Goal: Information Seeking & Learning: Check status

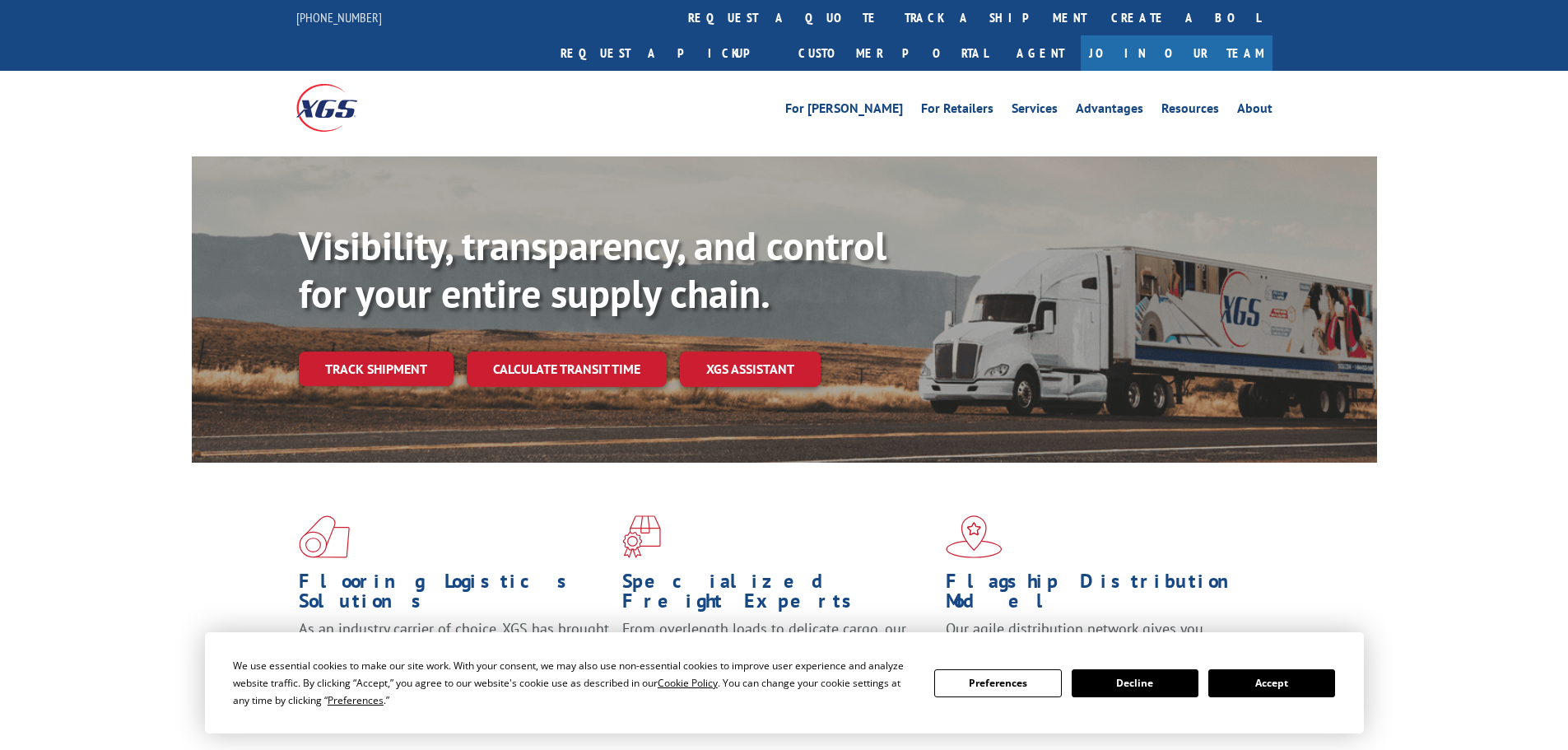
click at [893, 18] on link "track a shipment" at bounding box center [996, 17] width 207 height 35
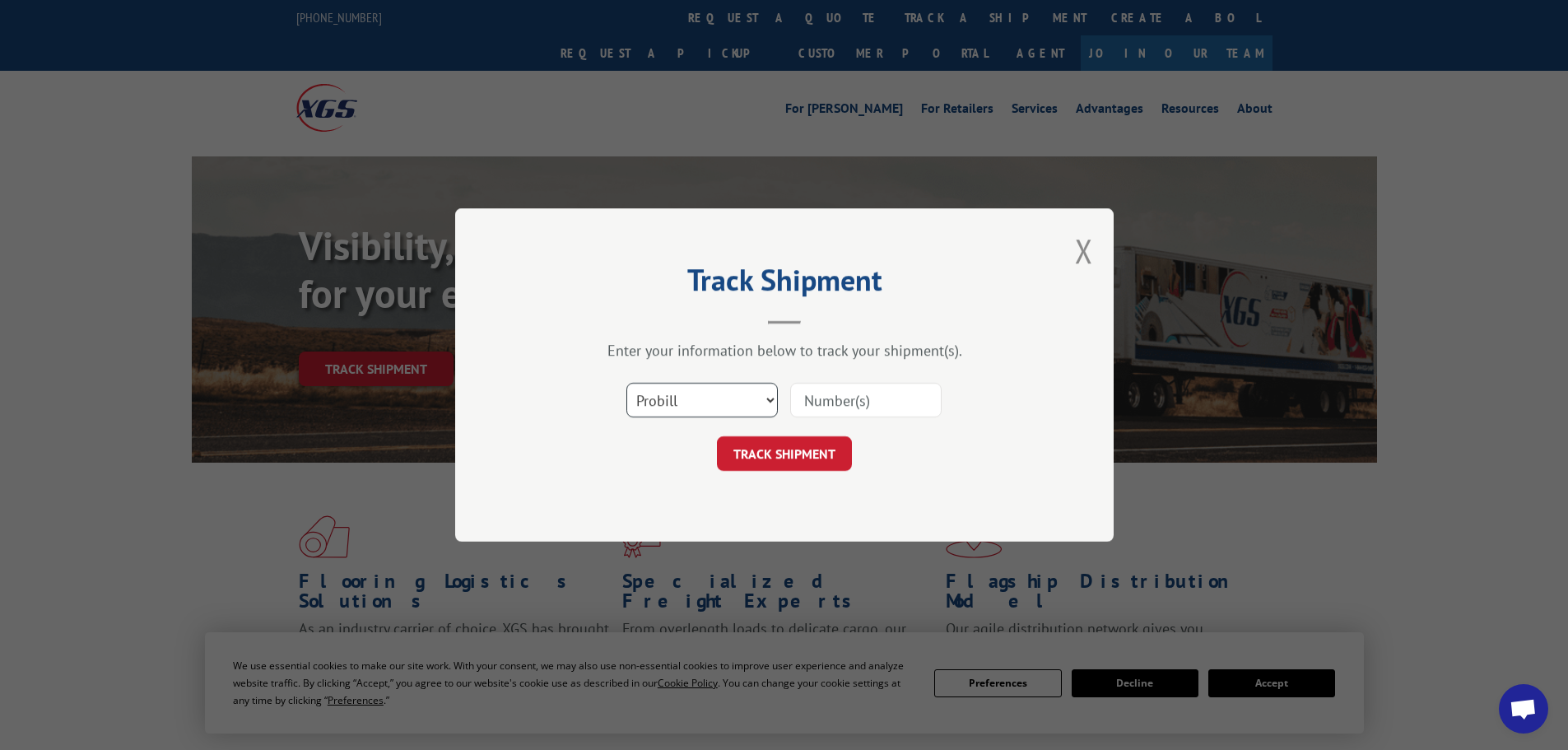
click at [713, 408] on select "Select category... Probill BOL PO" at bounding box center [702, 400] width 152 height 34
select select "bol"
click at [626, 383] on select "Select category... Probill BOL PO" at bounding box center [702, 400] width 152 height 34
click at [797, 396] on input at bounding box center [866, 400] width 152 height 34
paste input "5495387"
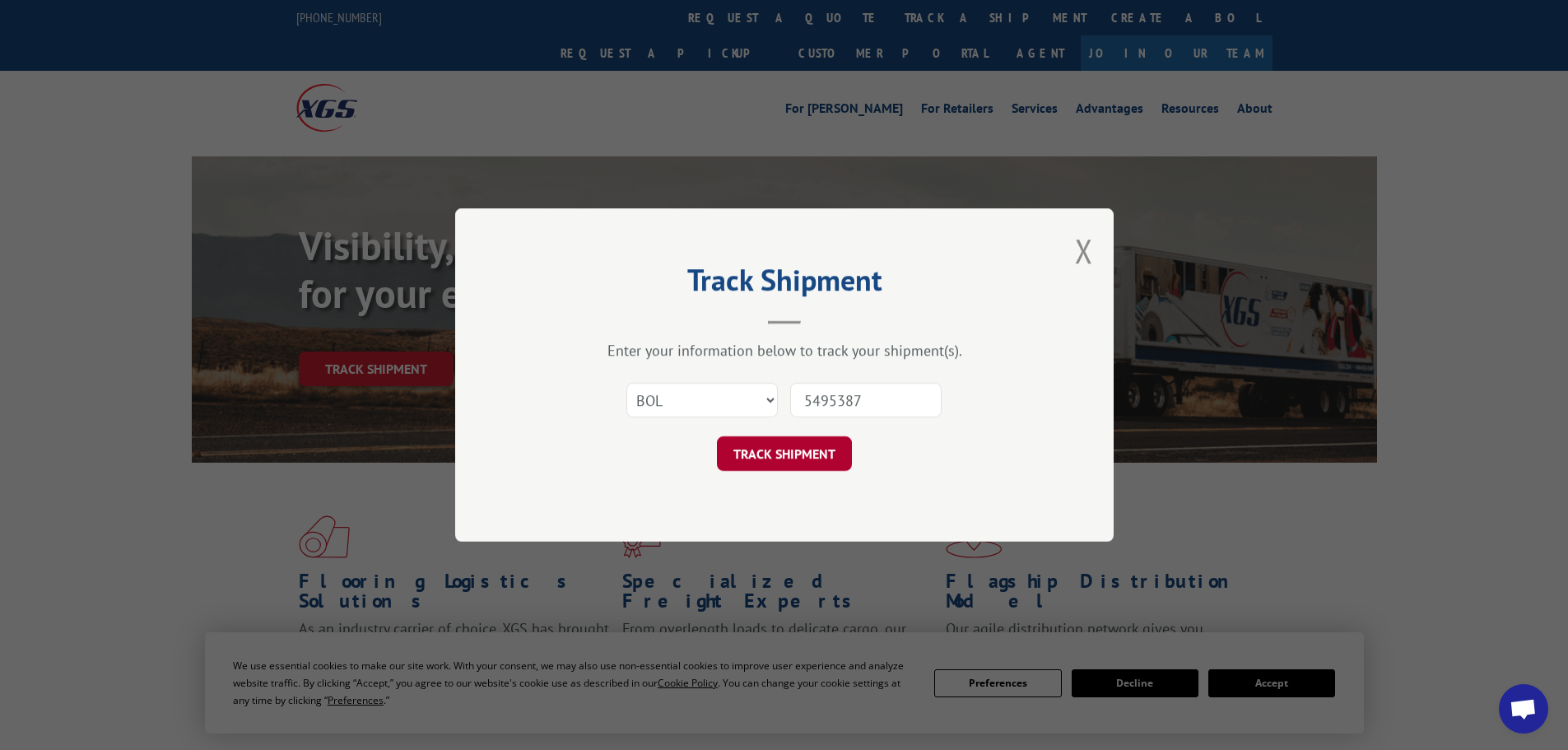
type input "5495387"
click at [814, 447] on button "TRACK SHIPMENT" at bounding box center [784, 453] width 135 height 34
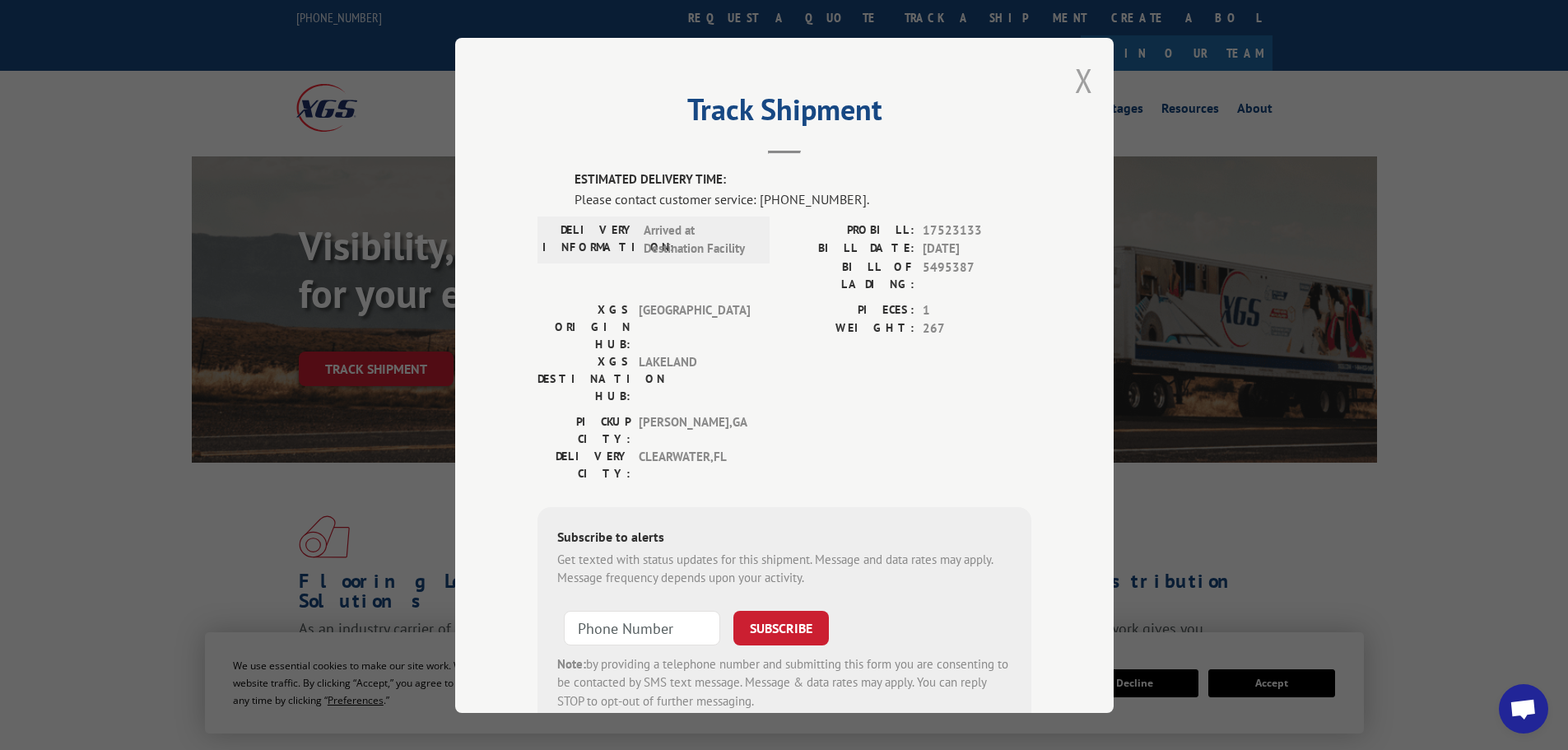
click at [1079, 77] on button "Close modal" at bounding box center [1084, 80] width 18 height 44
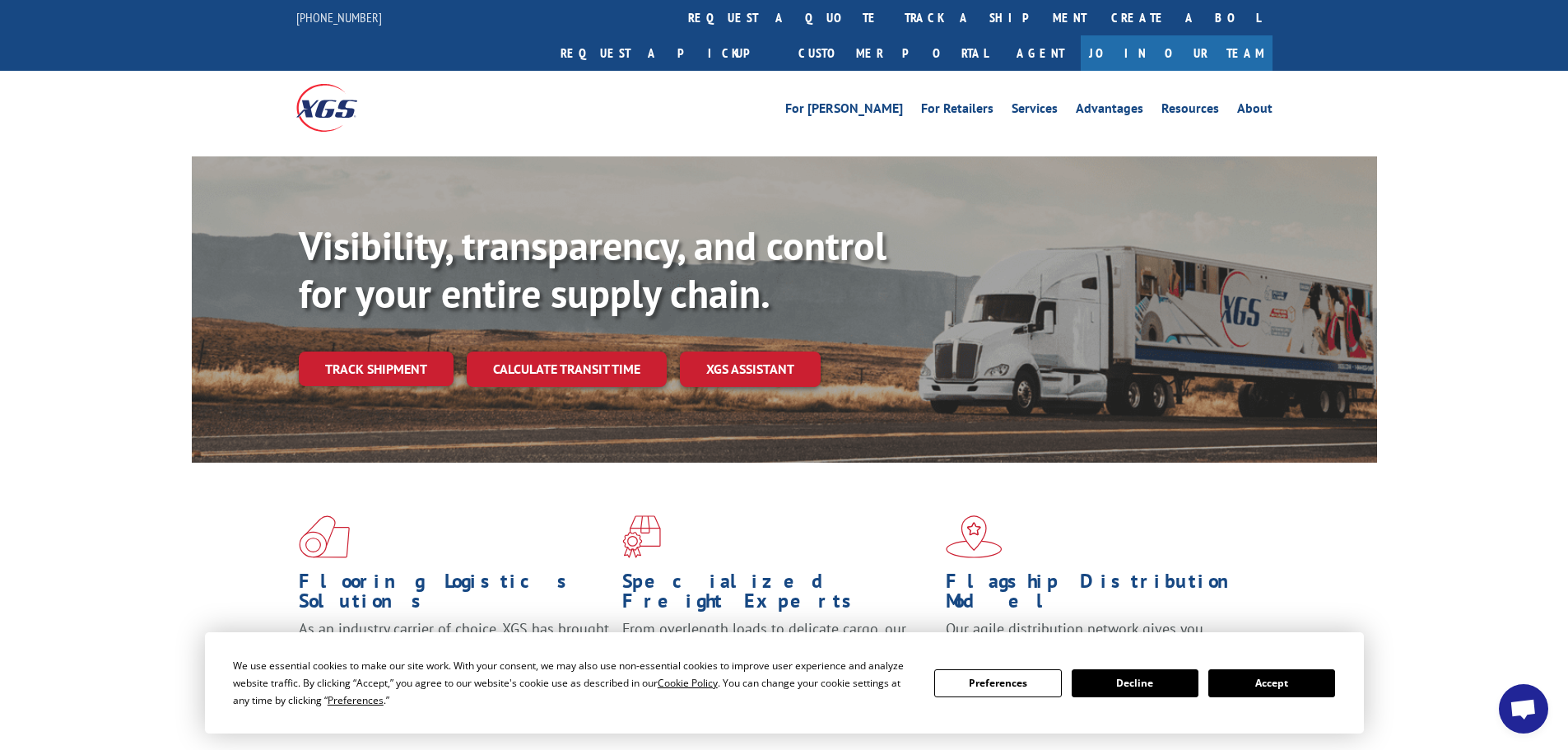
click at [893, 21] on link "track a shipment" at bounding box center [996, 17] width 207 height 35
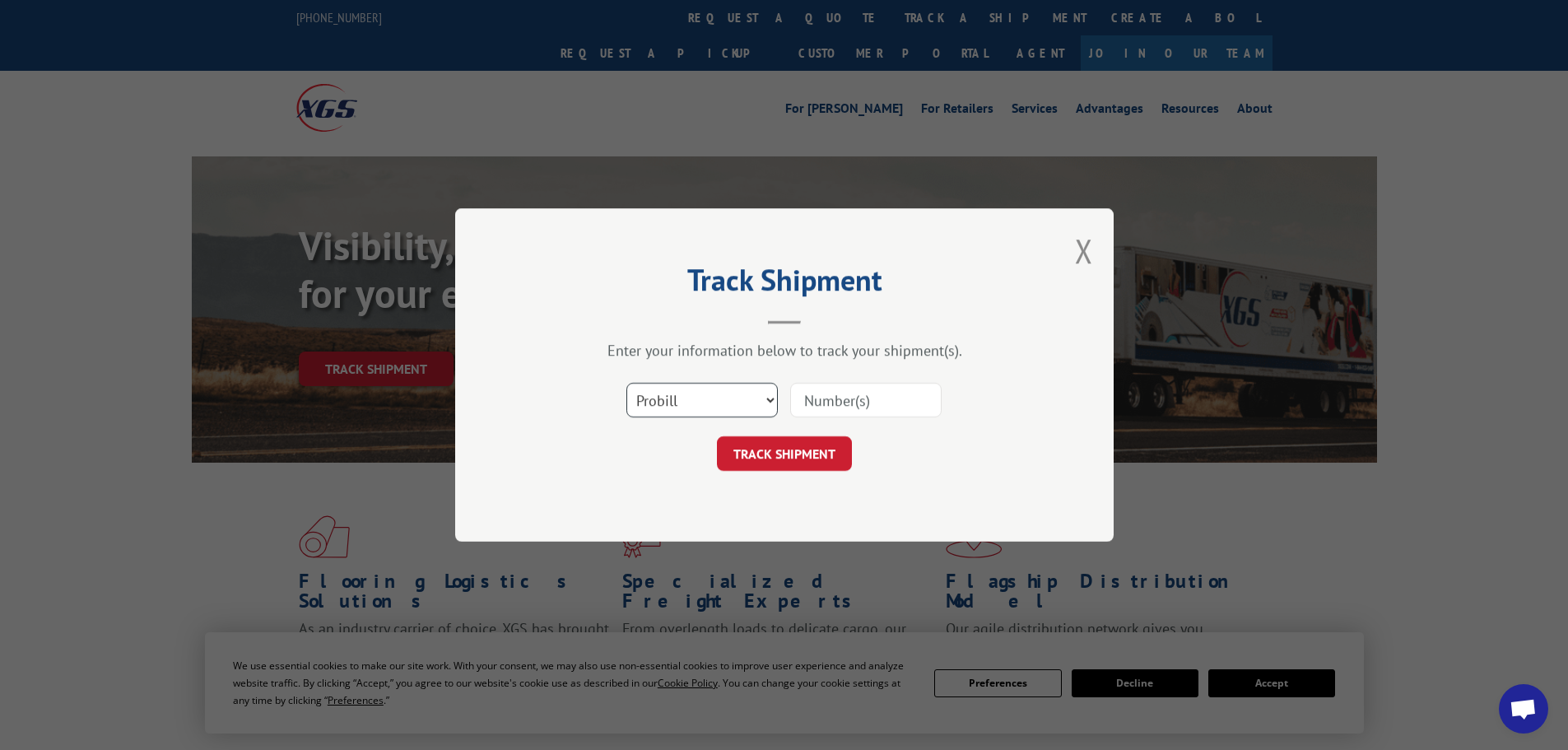
click at [747, 406] on select "Select category... Probill BOL PO" at bounding box center [702, 400] width 152 height 34
select select "bol"
click at [626, 383] on select "Select category... Probill BOL PO" at bounding box center [702, 400] width 152 height 34
click at [824, 403] on input at bounding box center [866, 400] width 152 height 34
paste input "5495387"
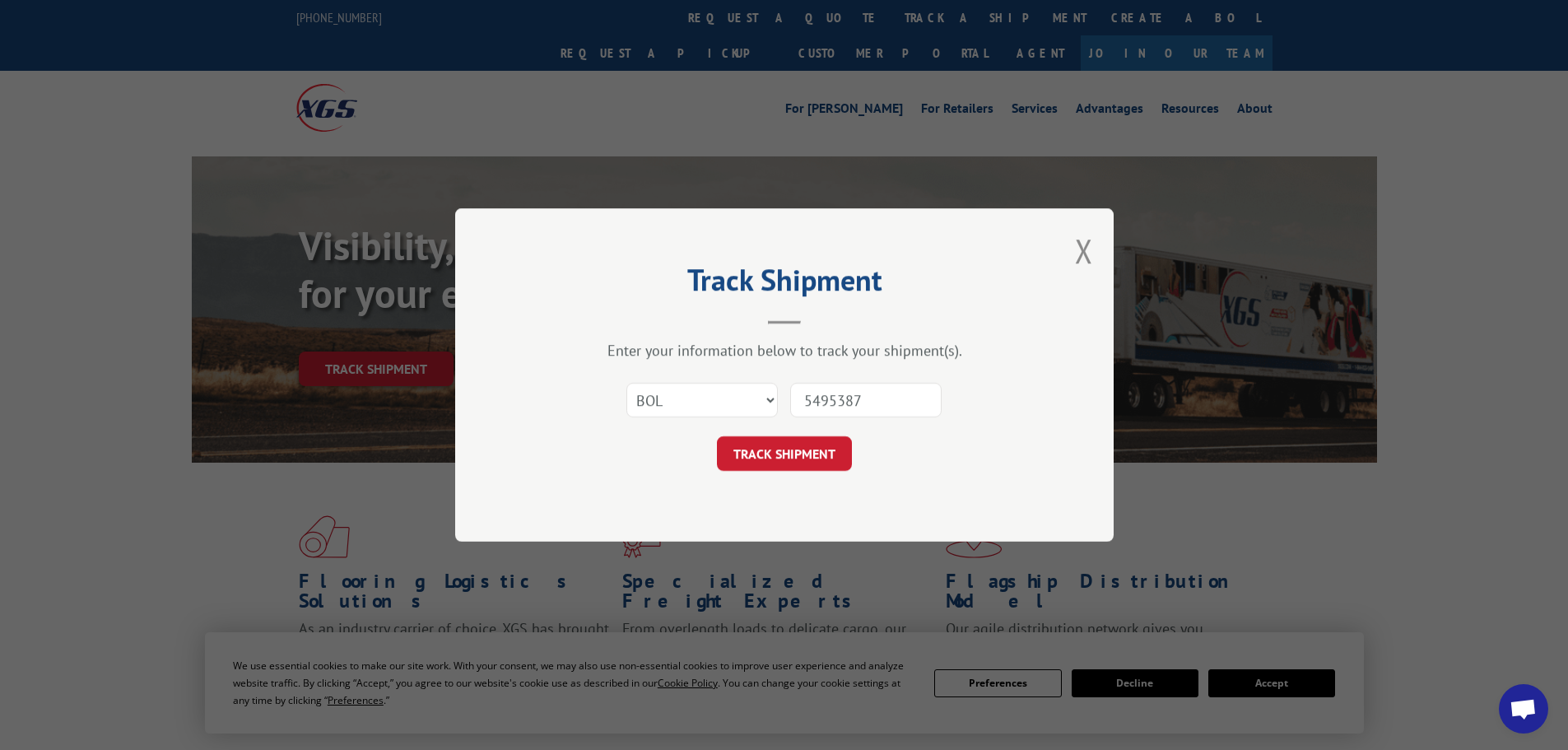
type input "5495387"
click at [1074, 259] on div "Track Shipment Enter your information below to track your shipment(s). Select c…" at bounding box center [784, 375] width 658 height 334
click at [1078, 247] on button "Close modal" at bounding box center [1084, 251] width 18 height 44
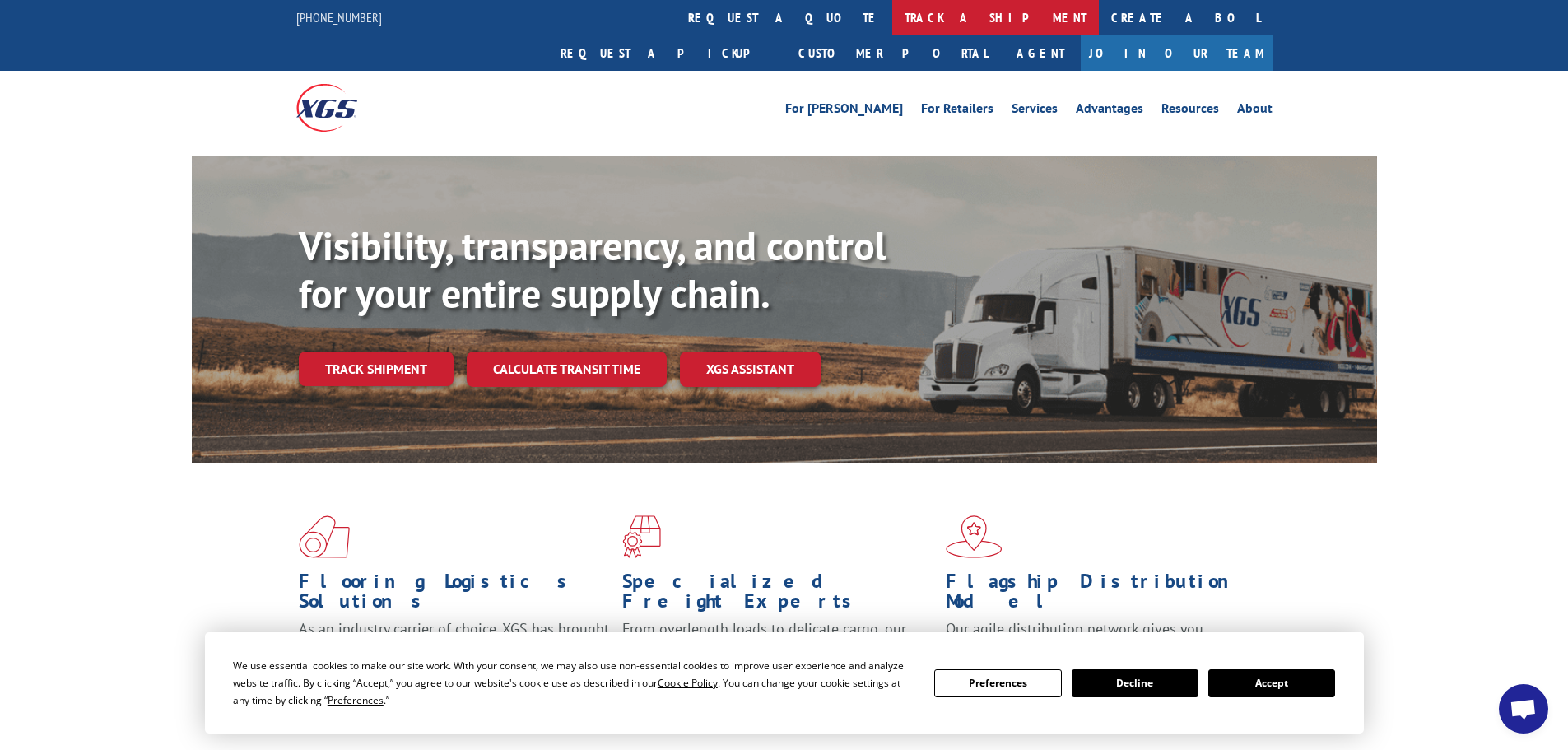
click at [893, 9] on link "track a shipment" at bounding box center [996, 17] width 207 height 35
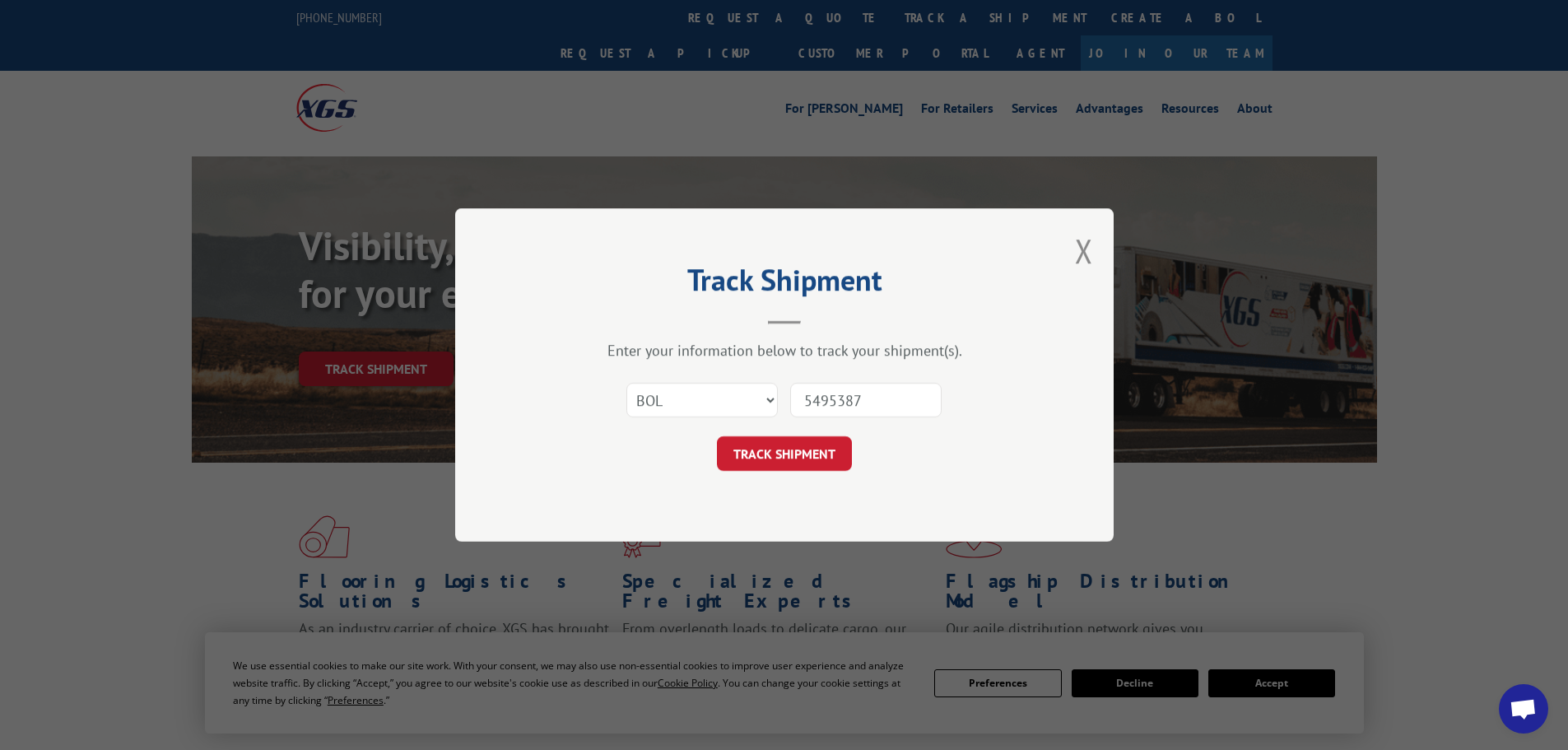
drag, startPoint x: 868, startPoint y: 397, endPoint x: 780, endPoint y: 397, distance: 88.0
click at [780, 397] on div "Select category... Probill BOL PO 5495387" at bounding box center [784, 400] width 494 height 54
paste input "5549115"
type input "5549115"
click at [829, 455] on button "TRACK SHIPMENT" at bounding box center [784, 453] width 135 height 34
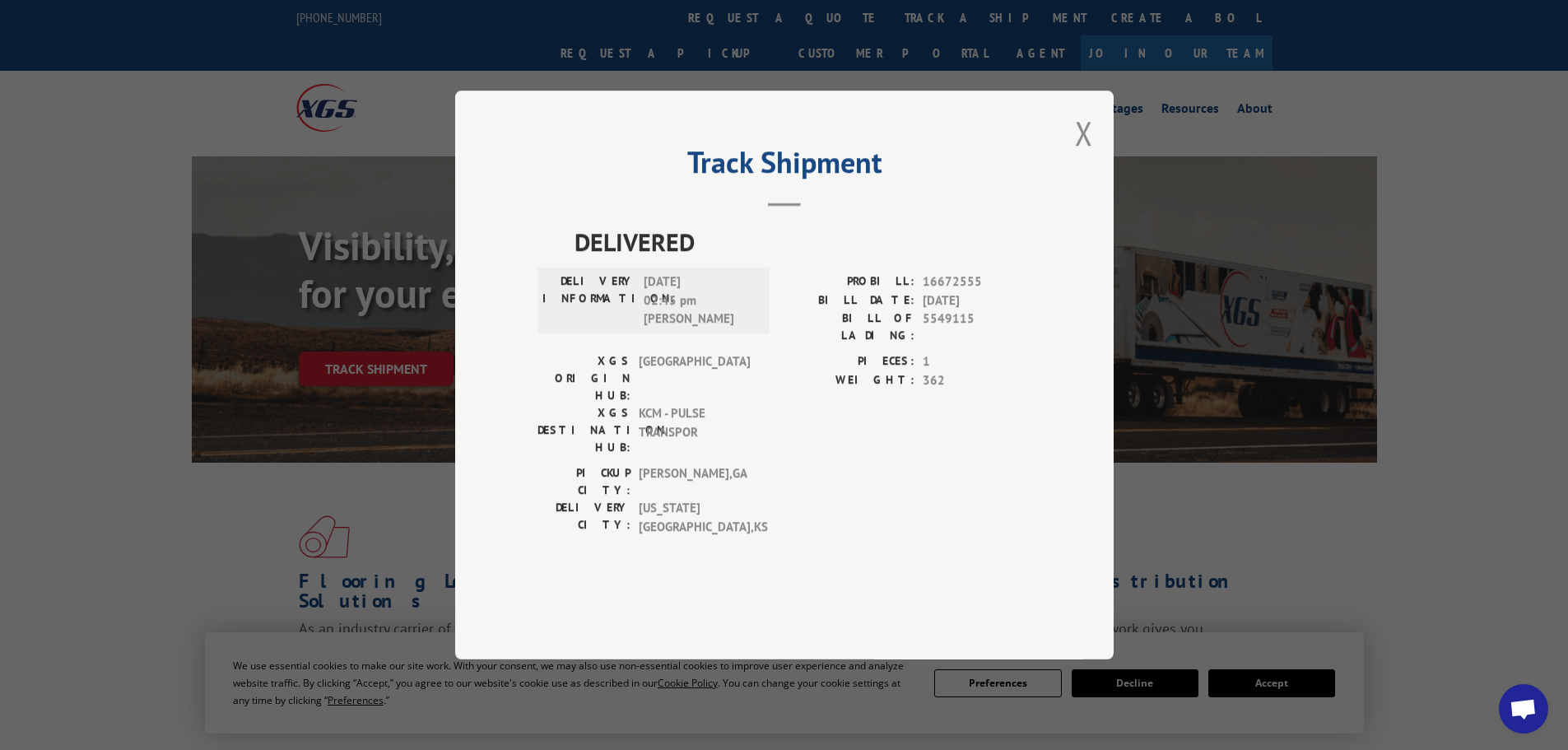
click at [1076, 155] on button "Close modal" at bounding box center [1084, 133] width 18 height 44
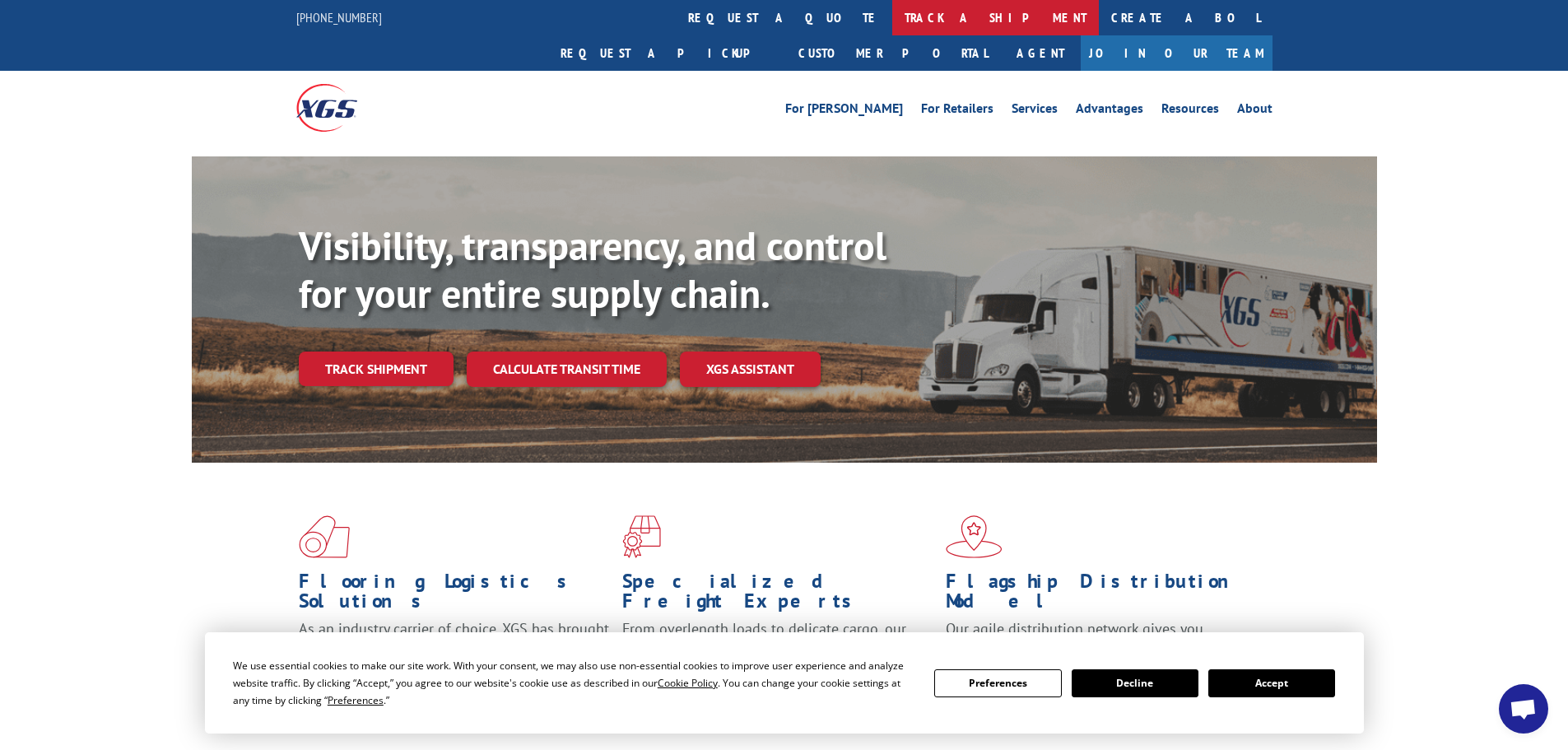
click at [893, 16] on link "track a shipment" at bounding box center [996, 17] width 207 height 35
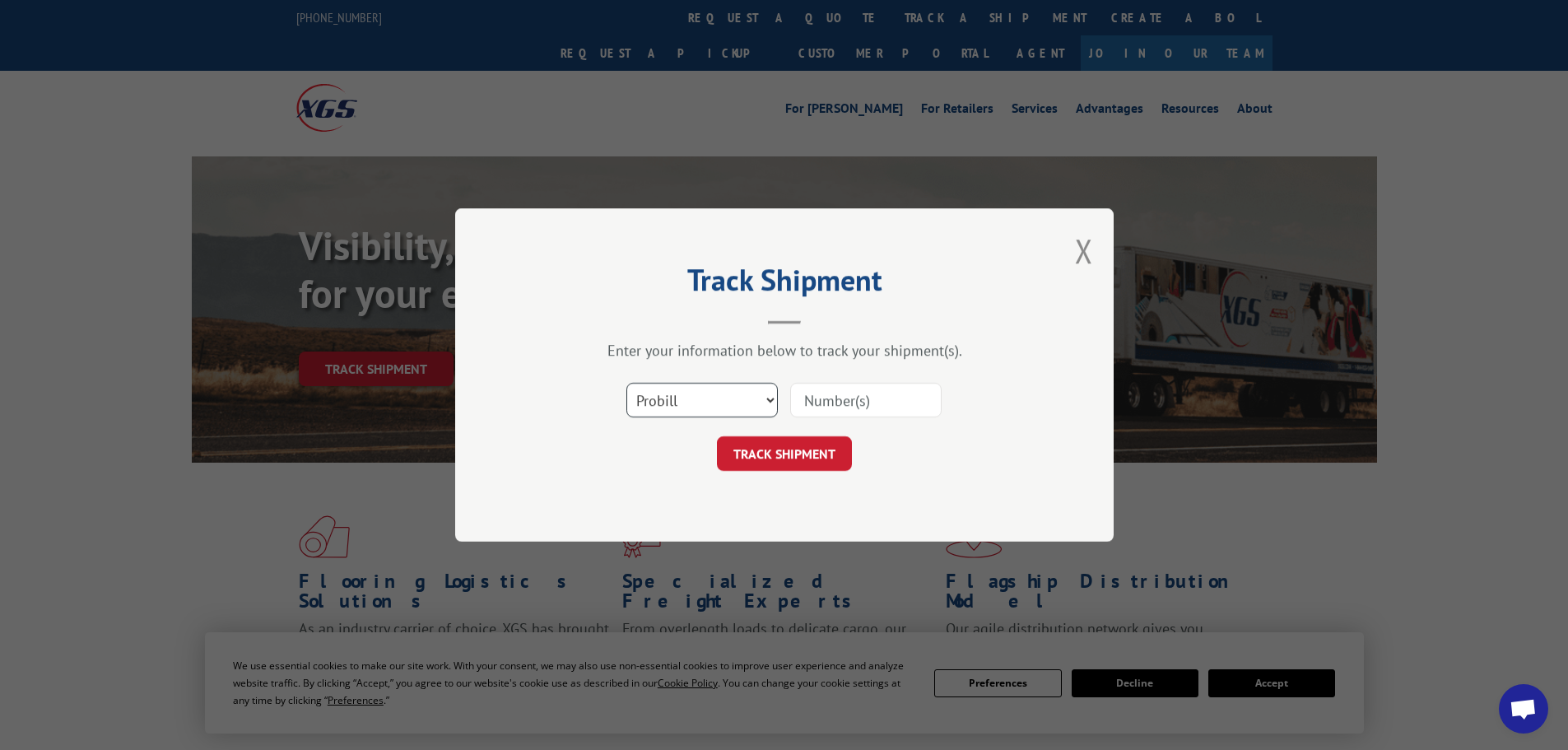
click at [755, 409] on select "Select category... Probill BOL PO" at bounding box center [702, 400] width 152 height 34
select select "bol"
click at [626, 383] on select "Select category... Probill BOL PO" at bounding box center [702, 400] width 152 height 34
click at [809, 410] on input at bounding box center [866, 400] width 152 height 34
paste input "5512025"
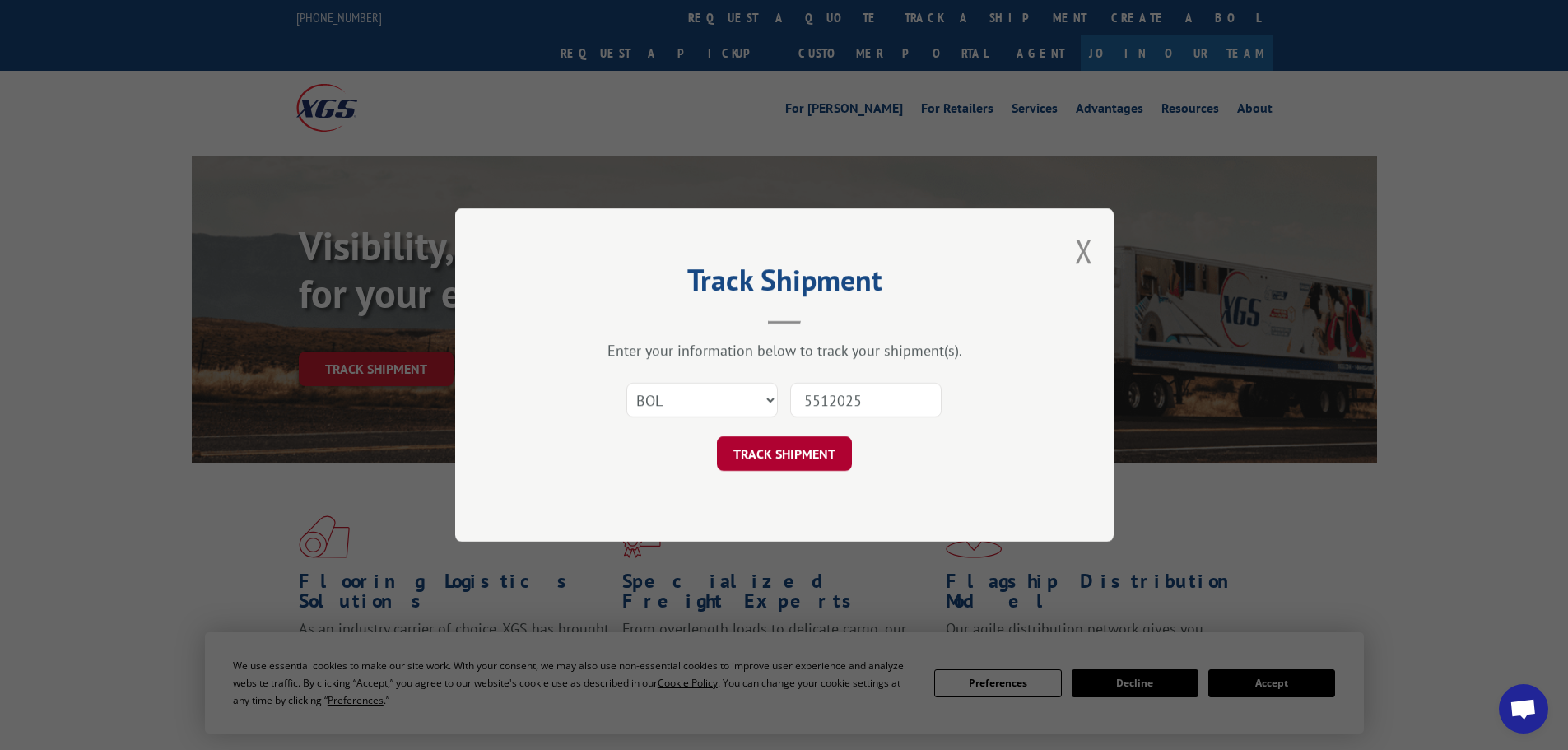
type input "5512025"
click at [786, 466] on button "TRACK SHIPMENT" at bounding box center [784, 453] width 135 height 34
